Goal: Find specific page/section: Find specific page/section

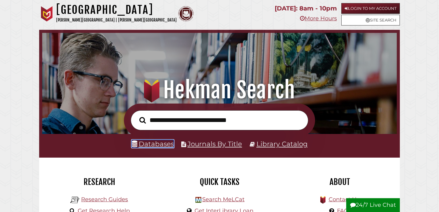
click at [153, 144] on link "Databases" at bounding box center [152, 144] width 42 height 8
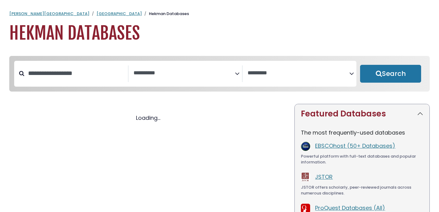
select select "Database Subject Filter"
select select "Database Vendors Filter"
select select "Database Subject Filter"
select select "Database Vendors Filter"
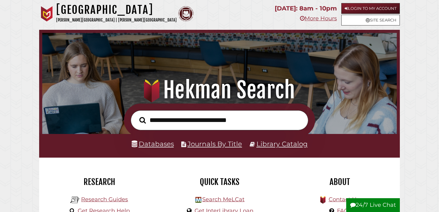
scroll to position [117, 351]
click at [268, 143] on link "Library Catalog" at bounding box center [281, 144] width 51 height 8
